Goal: Book appointment/travel/reservation

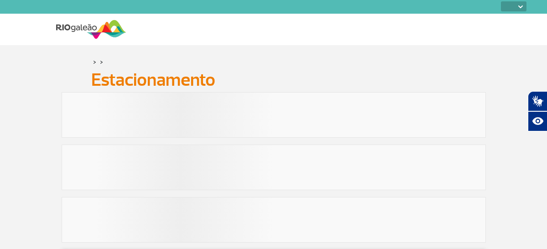
select select
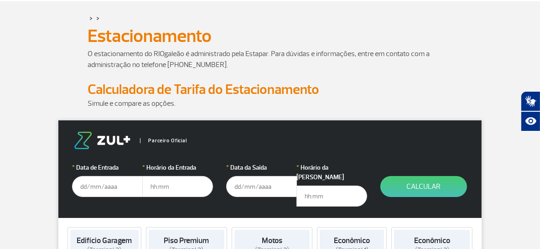
scroll to position [91, 0]
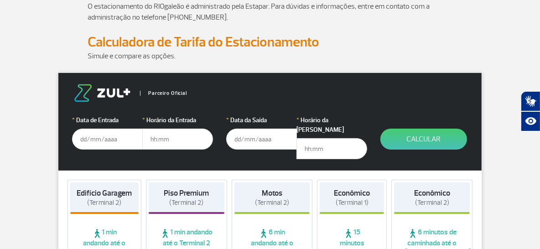
click at [90, 133] on input "text" at bounding box center [107, 139] width 71 height 21
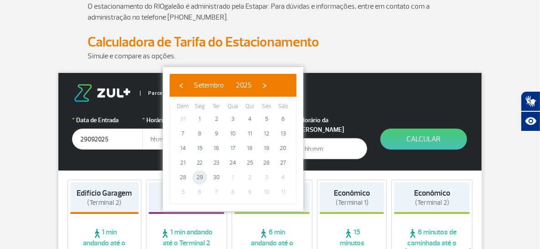
type input "[DATE]"
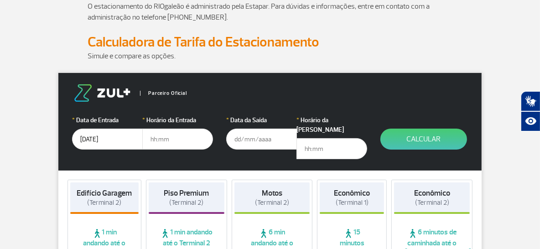
click at [181, 135] on input "text" at bounding box center [177, 139] width 71 height 21
type input "9"
type input "09:30"
click at [278, 137] on input "text" at bounding box center [261, 139] width 71 height 21
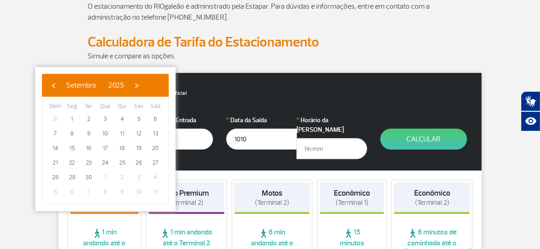
type input "[DATE]"
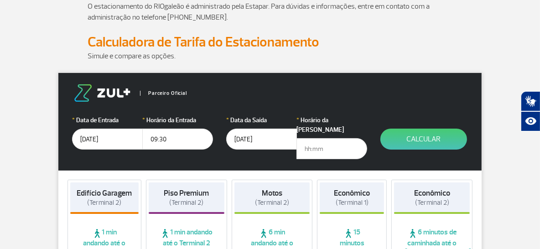
click at [367, 139] on input "text" at bounding box center [331, 148] width 71 height 21
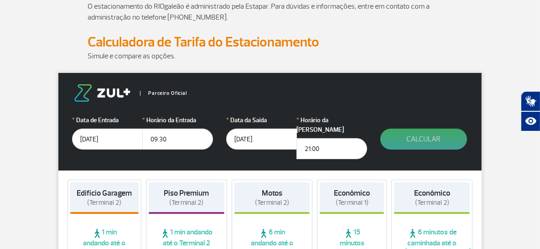
type input "21:00"
click at [380, 150] on button "Calcular" at bounding box center [423, 139] width 87 height 21
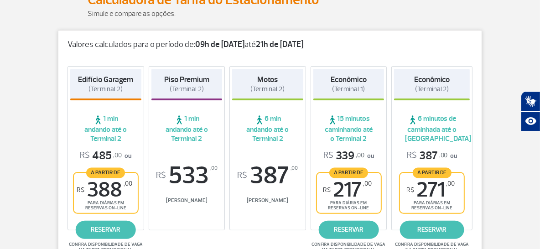
scroll to position [182, 0]
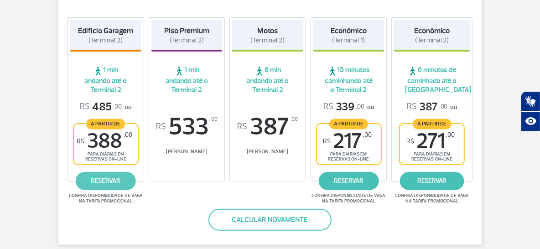
click at [120, 172] on link "reservar" at bounding box center [106, 181] width 60 height 18
